Goal: Submit feedback/report problem

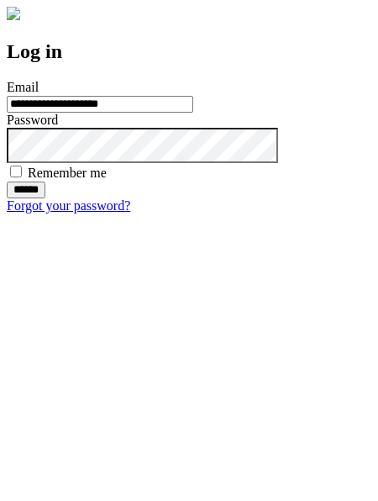
type input "**********"
click at [45, 198] on input "******" at bounding box center [26, 190] width 39 height 17
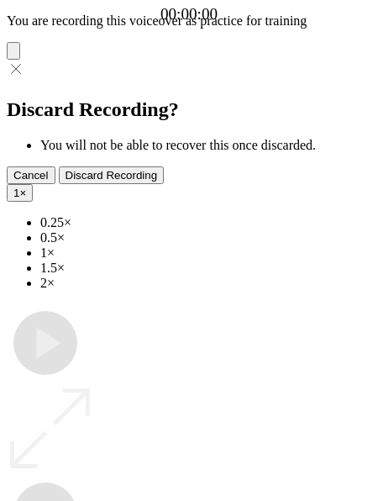
type input "**********"
